Goal: Task Accomplishment & Management: Use online tool/utility

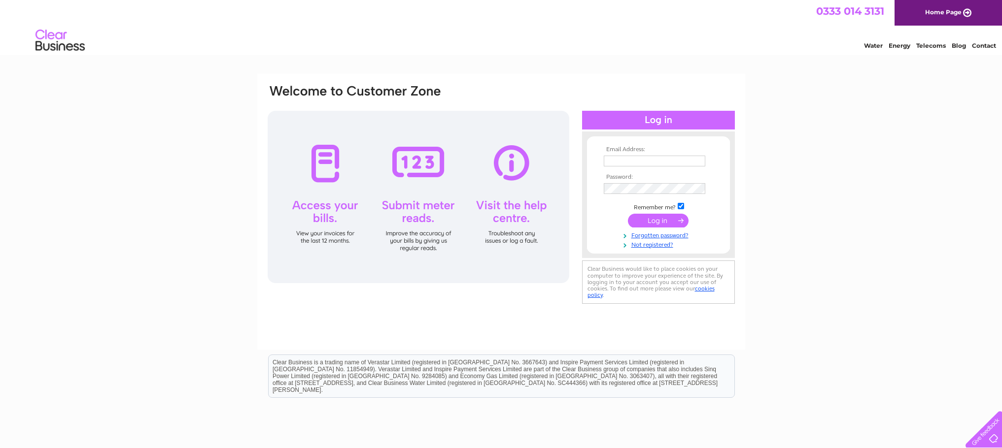
type input "371tattoostudio@gmail.com"
click at [659, 221] on input "submit" at bounding box center [658, 221] width 61 height 14
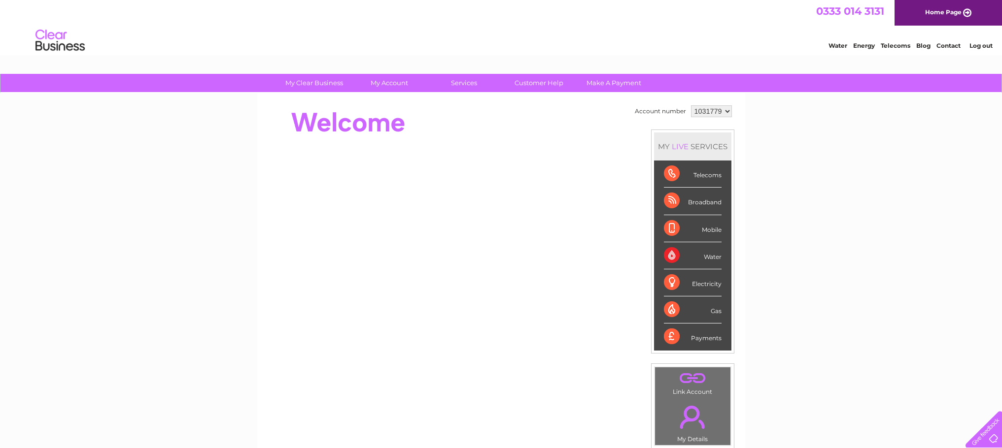
click at [710, 259] on div "Water" at bounding box center [693, 255] width 58 height 27
click at [712, 257] on div "Water" at bounding box center [693, 255] width 58 height 27
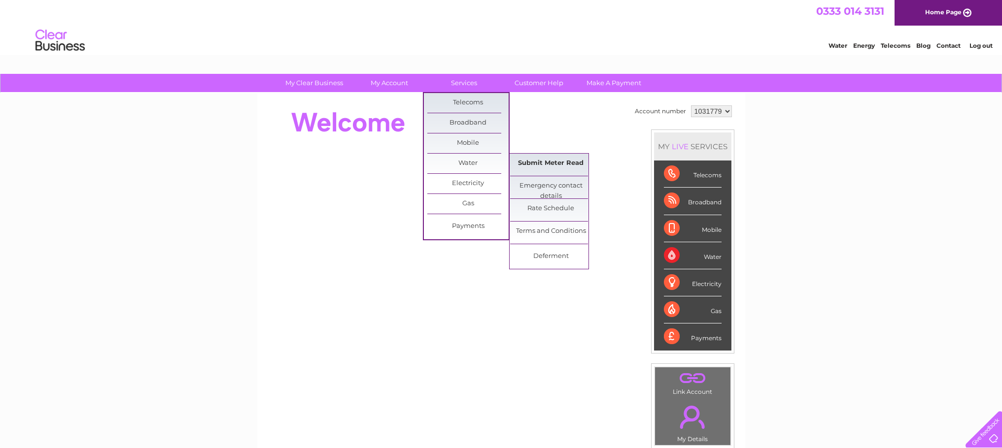
click at [544, 163] on link "Submit Meter Read" at bounding box center [550, 164] width 81 height 20
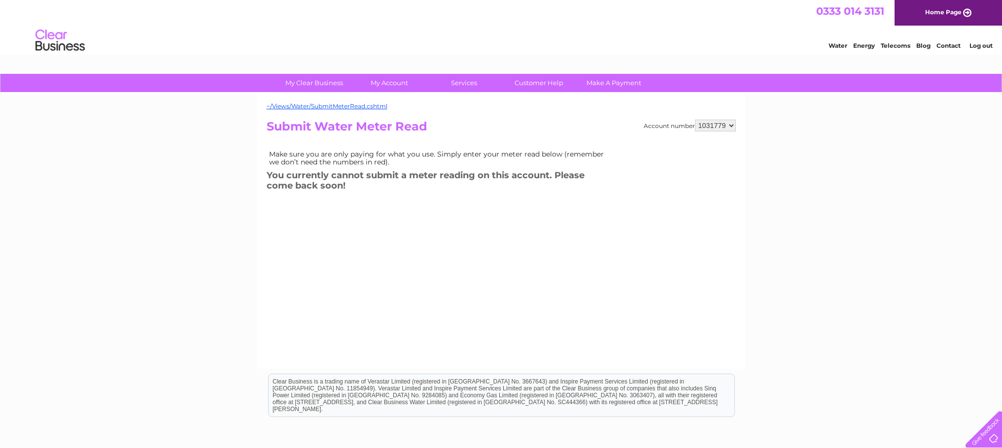
click at [719, 128] on select "1031779 1037413" at bounding box center [715, 126] width 41 height 12
select select "1037413"
click at [695, 120] on select "1031779 1037413" at bounding box center [715, 126] width 41 height 12
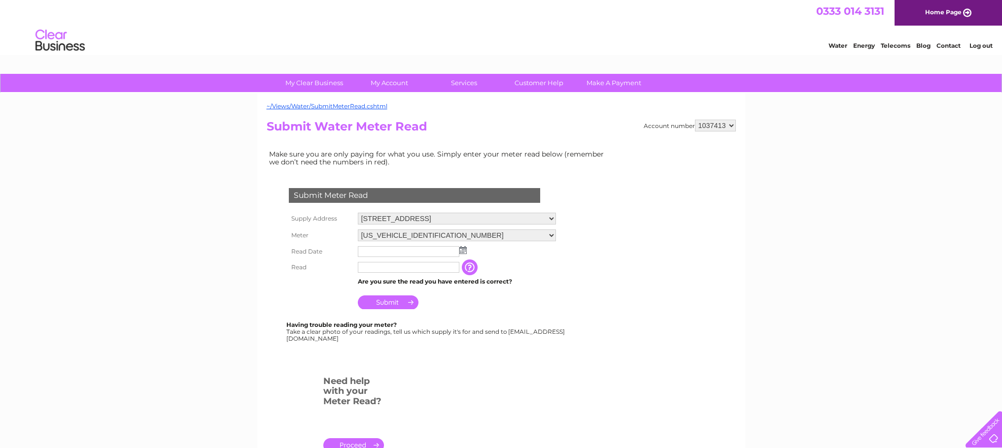
click at [463, 251] on img at bounding box center [462, 250] width 7 height 8
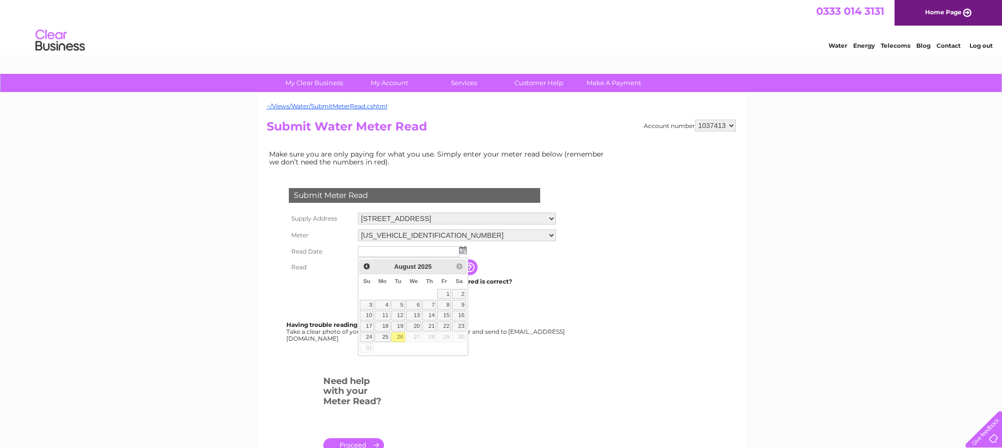
click at [400, 337] on link "26" at bounding box center [398, 338] width 14 height 10
type input "2025/08/26"
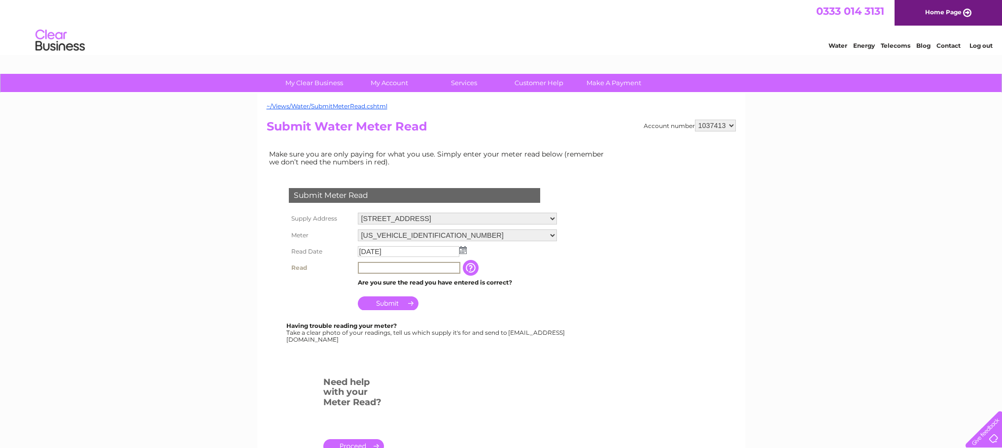
click at [388, 268] on input "text" at bounding box center [409, 268] width 102 height 12
type input "00118"
click at [400, 303] on input "Submit" at bounding box center [388, 304] width 61 height 14
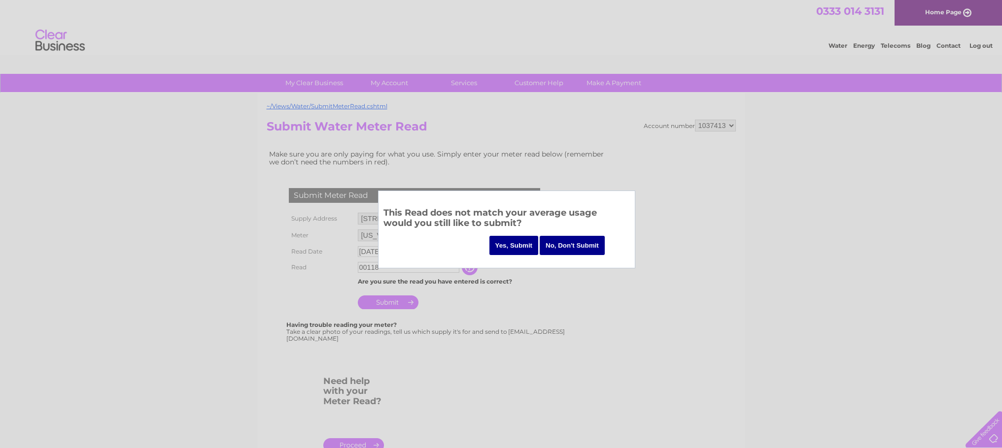
click at [574, 247] on input "No, Don't Submit" at bounding box center [571, 245] width 65 height 19
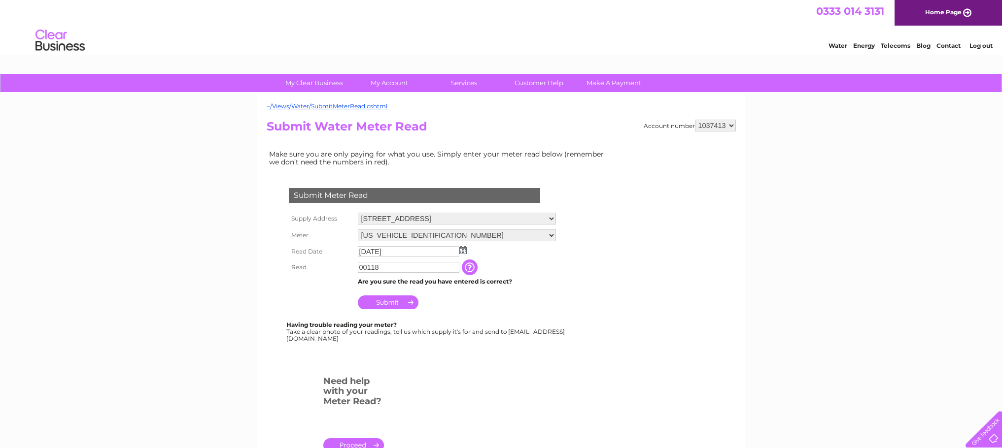
click at [427, 269] on input "00118" at bounding box center [408, 267] width 101 height 11
click at [386, 306] on input "Submit" at bounding box center [388, 304] width 61 height 14
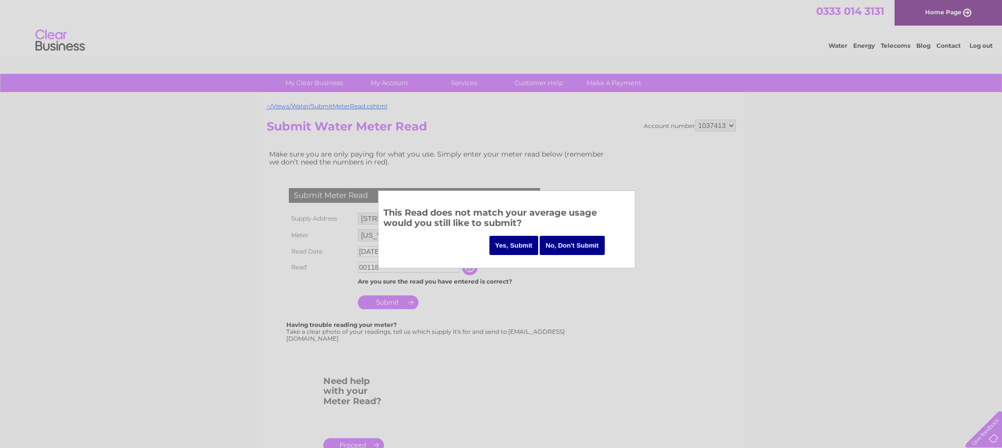
click at [513, 246] on input "Yes, Submit" at bounding box center [513, 245] width 49 height 19
